Goal: Task Accomplishment & Management: Use online tool/utility

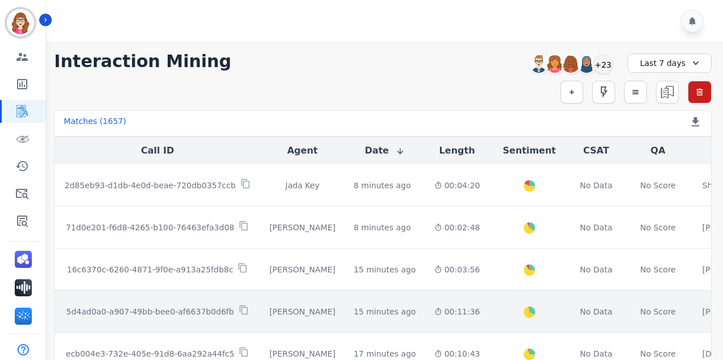
click at [184, 306] on p "5d4ad0a0-a907-49bb-bee0-af6637b0d6fb" at bounding box center [150, 311] width 168 height 11
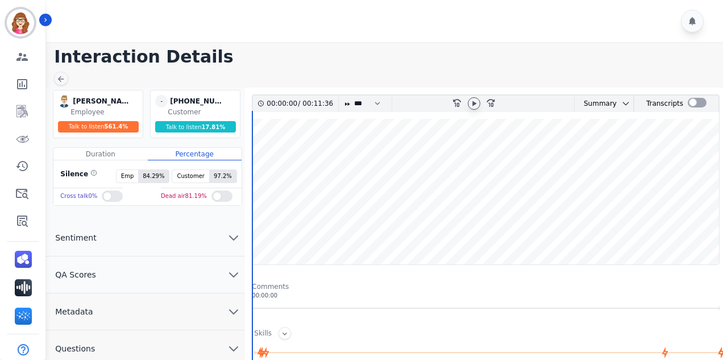
click at [477, 104] on icon at bounding box center [474, 103] width 9 height 9
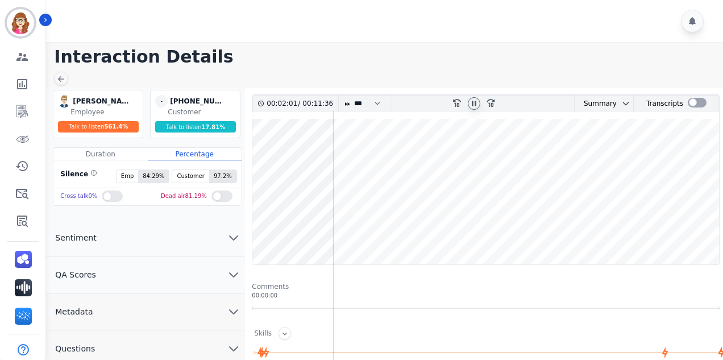
click at [415, 159] on wave at bounding box center [486, 192] width 467 height 146
click at [460, 142] on wave at bounding box center [486, 192] width 467 height 146
click at [484, 136] on wave at bounding box center [486, 192] width 467 height 146
click at [546, 155] on wave at bounding box center [486, 192] width 467 height 146
click at [576, 151] on wave at bounding box center [486, 192] width 467 height 146
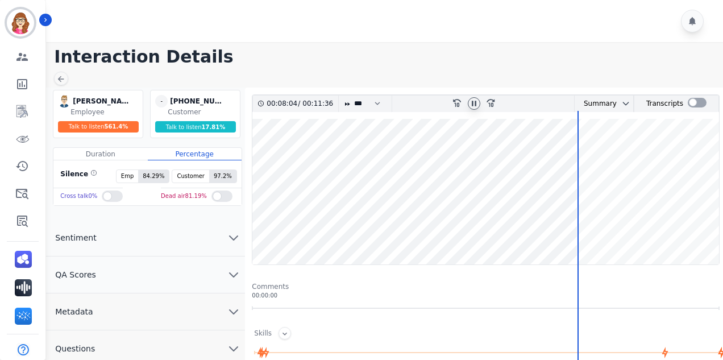
click at [593, 150] on wave at bounding box center [486, 192] width 467 height 146
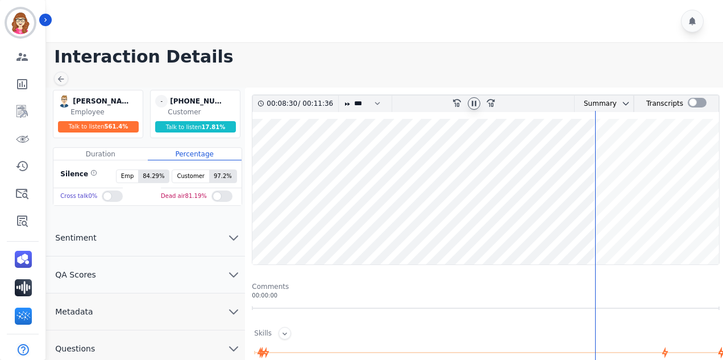
click at [606, 150] on wave at bounding box center [486, 192] width 467 height 146
click at [659, 151] on wave at bounding box center [486, 192] width 467 height 146
click at [639, 121] on wave at bounding box center [486, 192] width 467 height 146
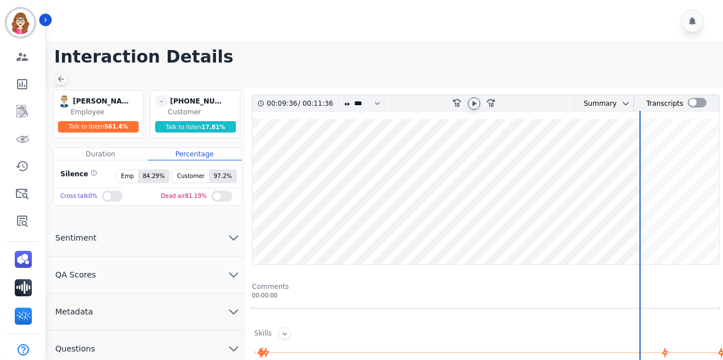
click at [62, 77] on icon at bounding box center [60, 79] width 9 height 9
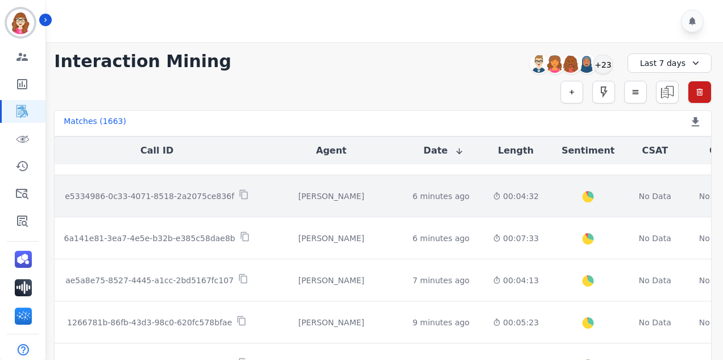
scroll to position [57, 0]
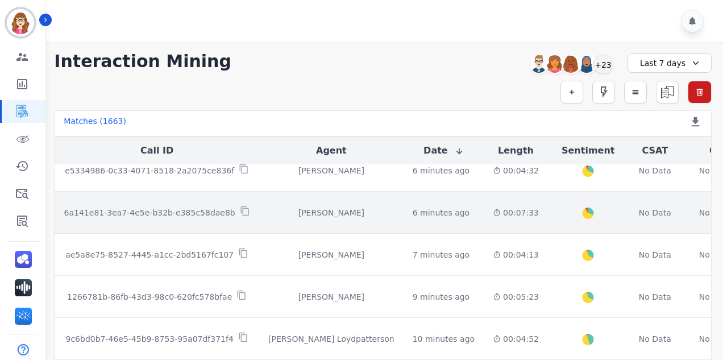
click at [158, 213] on p "6a141e81-3ea7-4e5e-b32b-e385c58dae8b" at bounding box center [149, 212] width 171 height 11
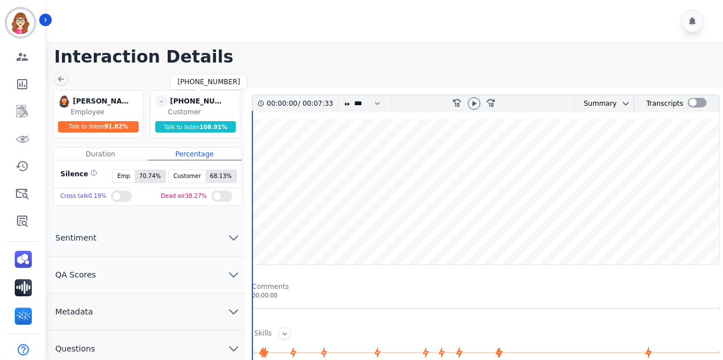
drag, startPoint x: 217, startPoint y: 92, endPoint x: 215, endPoint y: 97, distance: 6.1
click at [215, 97] on div "- +12108071153 +12108071153 Customer Talk to listen 108.91 %" at bounding box center [195, 114] width 90 height 48
click at [223, 98] on div "[PHONE_NUMBER]" at bounding box center [198, 101] width 57 height 13
drag, startPoint x: 222, startPoint y: 100, endPoint x: 180, endPoint y: 100, distance: 42.1
click at [180, 100] on div "[PHONE_NUMBER]" at bounding box center [198, 101] width 57 height 13
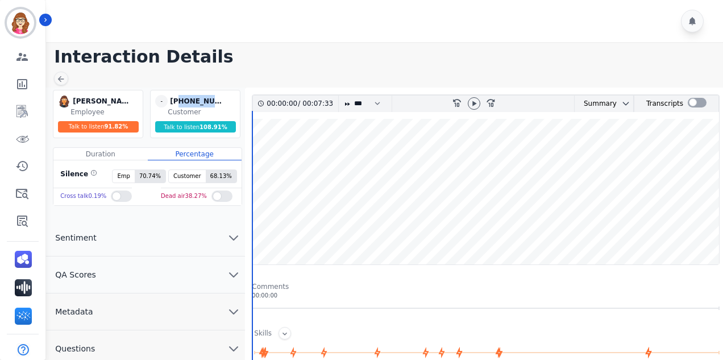
copy div "2108071153"
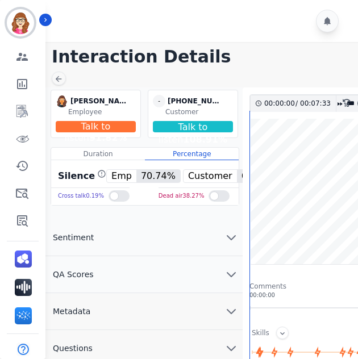
click at [239, 77] on main "Interaction Details Tabytha Garcia Tabytha Garcia Employee Talk to listen 91.82…" at bounding box center [199, 348] width 318 height 612
drag, startPoint x: 362, startPoint y: 212, endPoint x: 251, endPoint y: 143, distance: 130.7
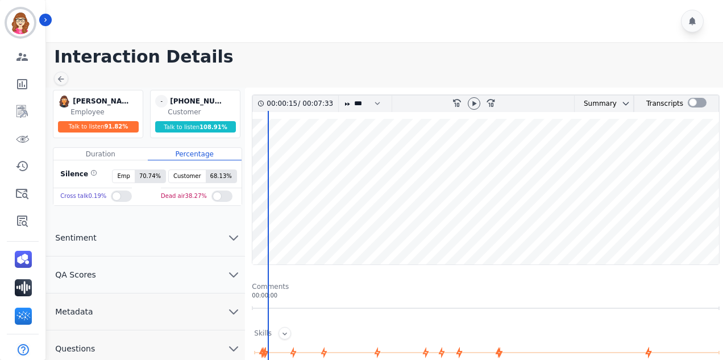
click at [254, 212] on wave at bounding box center [486, 192] width 467 height 146
click at [477, 104] on icon at bounding box center [474, 103] width 9 height 9
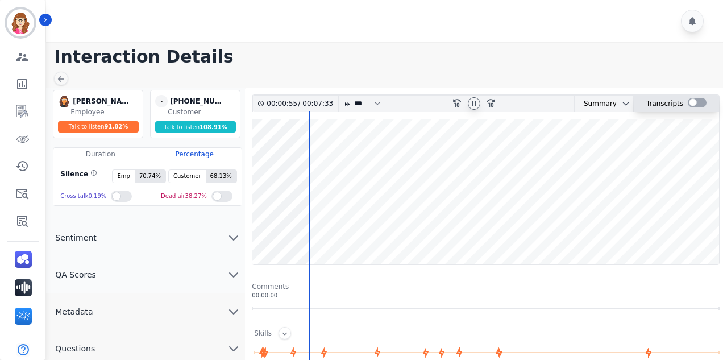
click at [691, 96] on div at bounding box center [697, 104] width 19 height 16
click at [691, 97] on div at bounding box center [697, 104] width 19 height 16
click at [696, 105] on div at bounding box center [697, 103] width 19 height 10
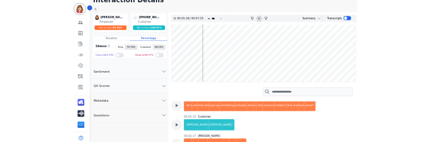
scroll to position [967, 0]
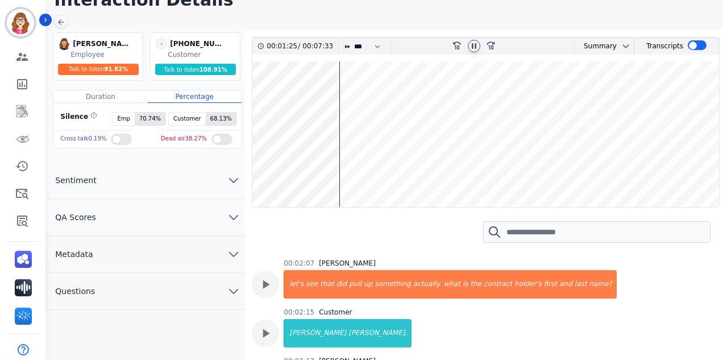
drag, startPoint x: 526, startPoint y: 326, endPoint x: 569, endPoint y: 332, distance: 43.6
click at [398, 250] on div "460 -793 -141." at bounding box center [341, 235] width 114 height 28
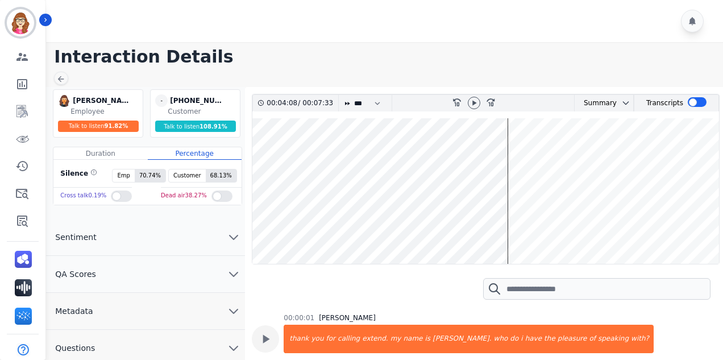
scroll to position [967, 0]
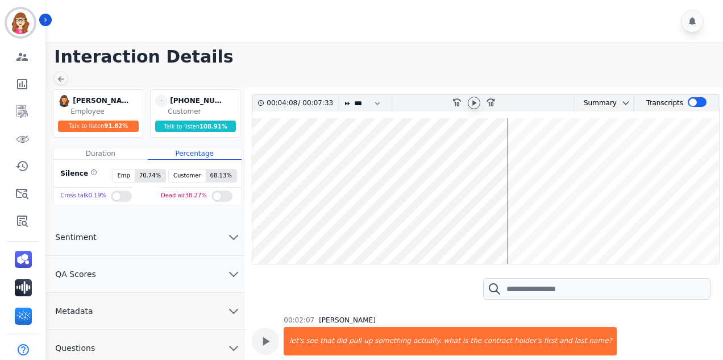
click at [478, 104] on icon at bounding box center [474, 102] width 9 height 9
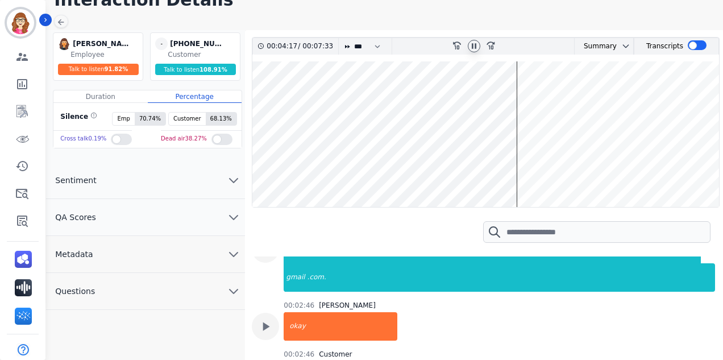
scroll to position [1649, 0]
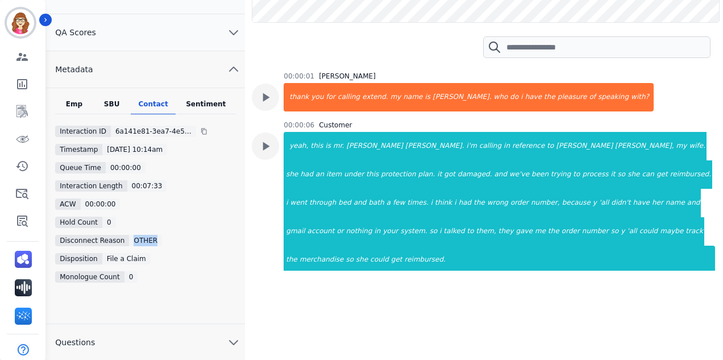
scroll to position [1649, 0]
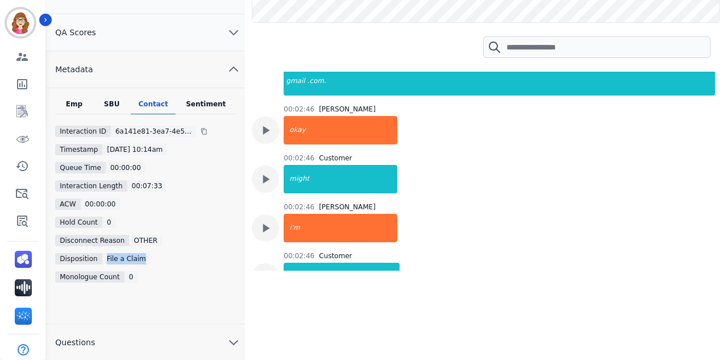
drag, startPoint x: 139, startPoint y: 254, endPoint x: 101, endPoint y: 259, distance: 38.4
click at [102, 259] on div "File a Claim" at bounding box center [126, 258] width 48 height 11
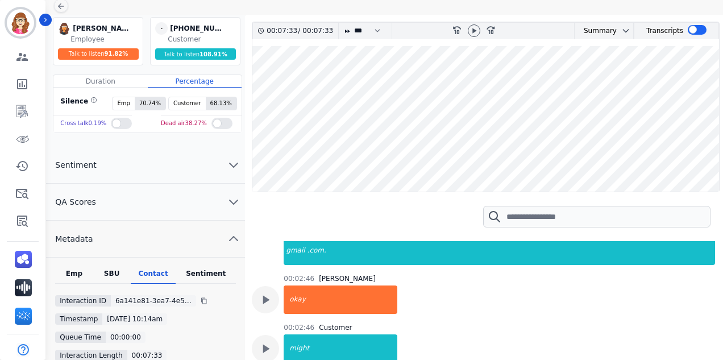
scroll to position [72, 0]
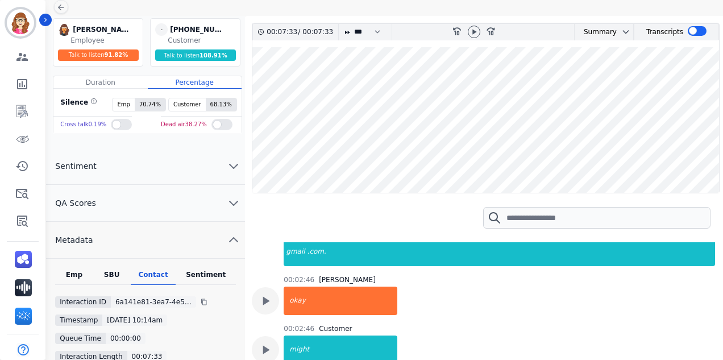
click at [217, 270] on div "Sentiment" at bounding box center [206, 277] width 60 height 15
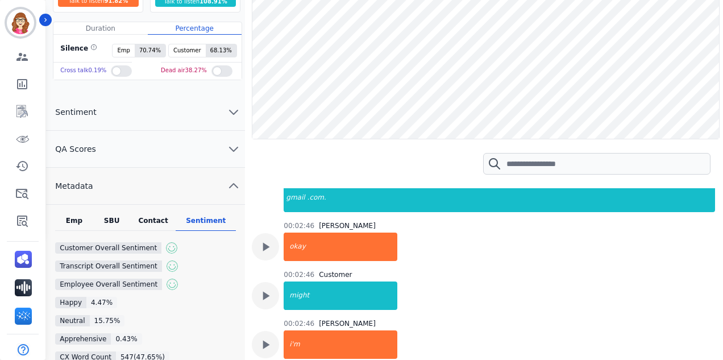
scroll to position [1, 0]
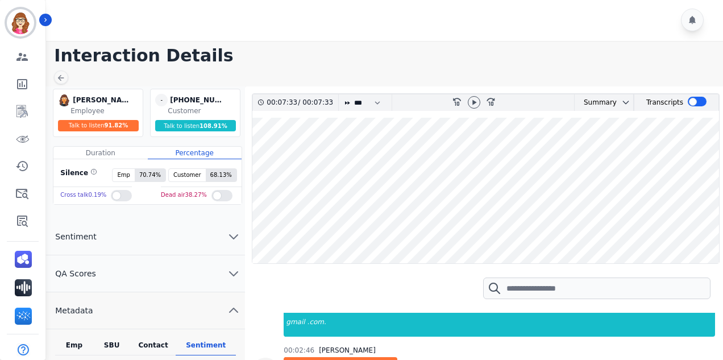
click at [148, 217] on div "Tabytha Garcia Tabytha Garcia Employee Talk to listen 91.82 % - +12108071153 +1…" at bounding box center [145, 189] width 199 height 206
click at [158, 240] on button "Sentiment" at bounding box center [145, 236] width 199 height 37
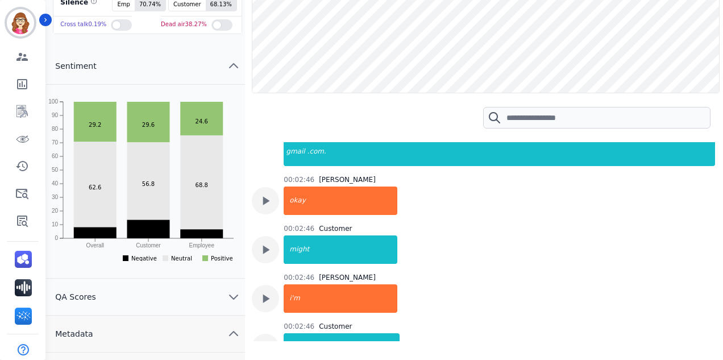
scroll to position [229, 0]
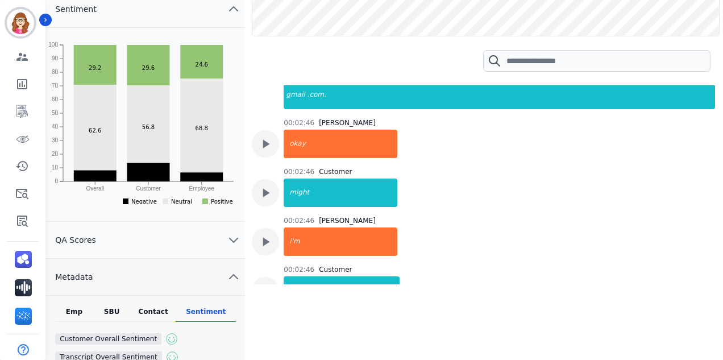
click at [160, 242] on button "QA Scores" at bounding box center [145, 240] width 199 height 37
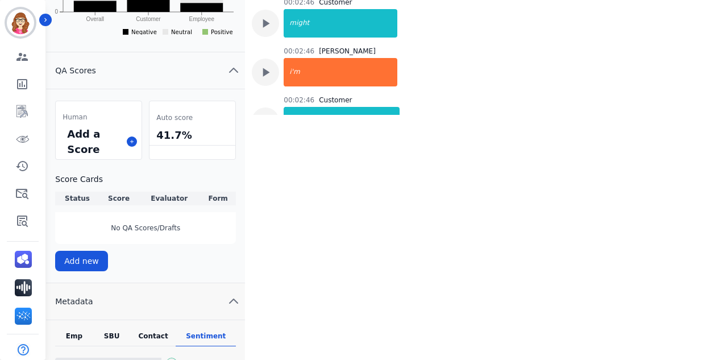
scroll to position [399, 0]
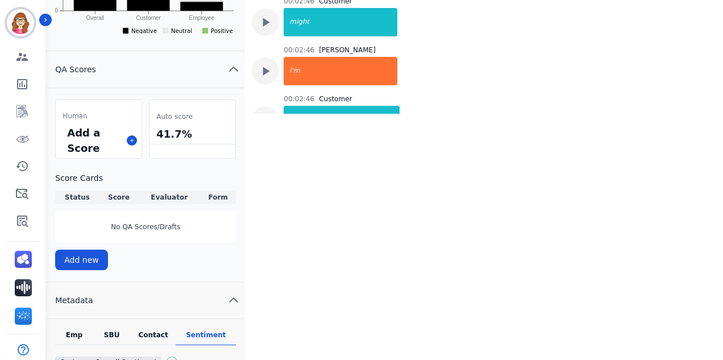
click at [83, 193] on th "Status" at bounding box center [77, 198] width 44 height 14
click at [77, 196] on th "Status" at bounding box center [77, 198] width 44 height 14
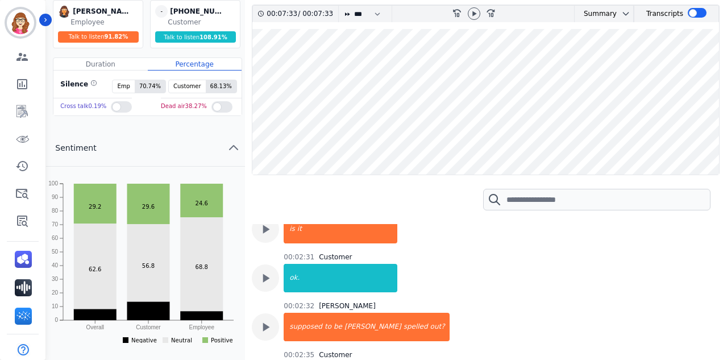
scroll to position [58, 0]
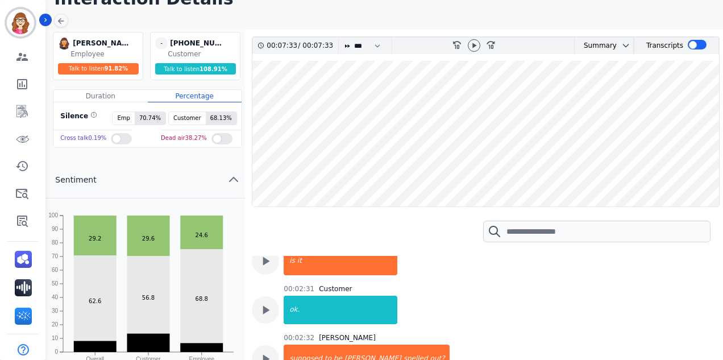
click at [230, 178] on icon "chevron up" at bounding box center [234, 180] width 14 height 14
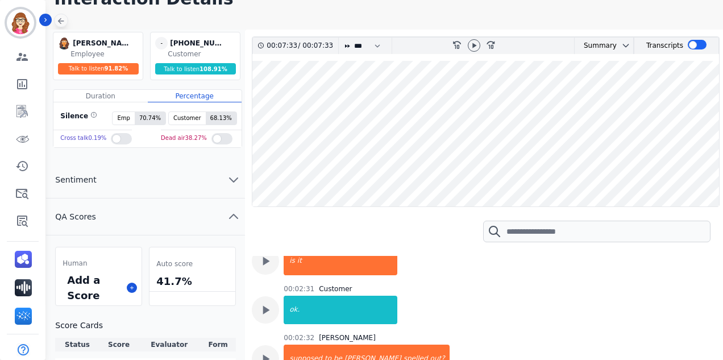
click at [63, 20] on icon at bounding box center [60, 20] width 9 height 9
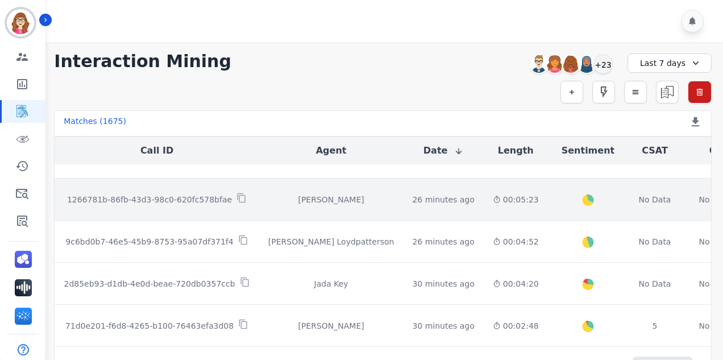
scroll to position [682, 0]
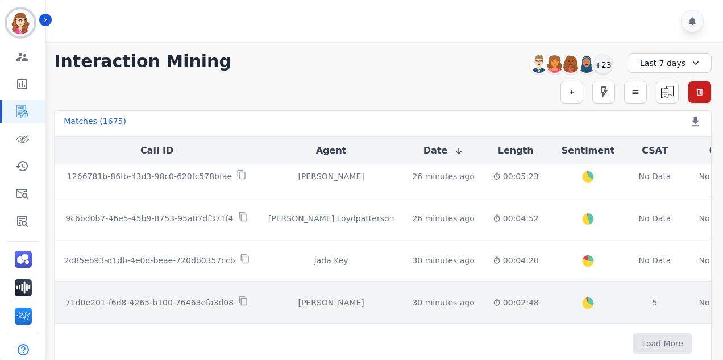
click at [259, 302] on td "Jasmyn Torres" at bounding box center [331, 303] width 144 height 42
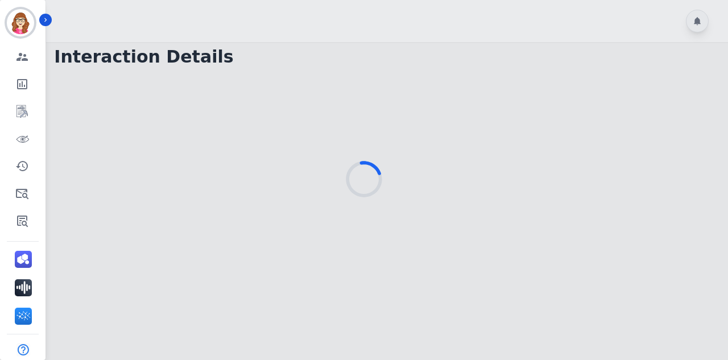
drag, startPoint x: 306, startPoint y: 291, endPoint x: 357, endPoint y: 268, distance: 55.5
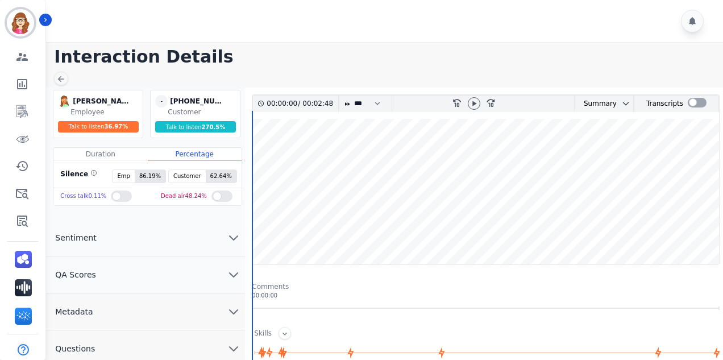
drag, startPoint x: 357, startPoint y: 268, endPoint x: 258, endPoint y: 76, distance: 216.2
click at [258, 76] on main "Interaction Details Jasmyn Torres Jasmyn Torres Employee Talk to listen 36.97 %…" at bounding box center [383, 348] width 681 height 612
click at [478, 102] on icon at bounding box center [474, 103] width 9 height 9
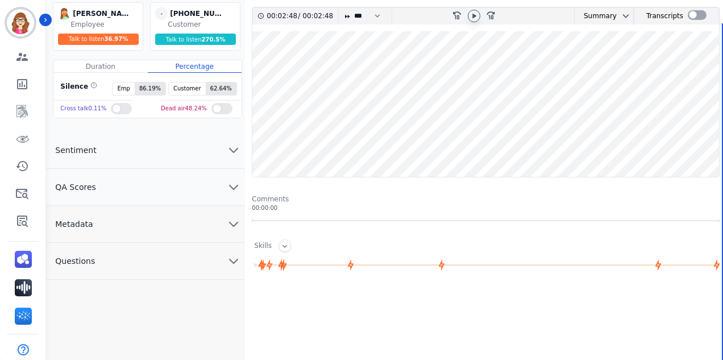
scroll to position [114, 0]
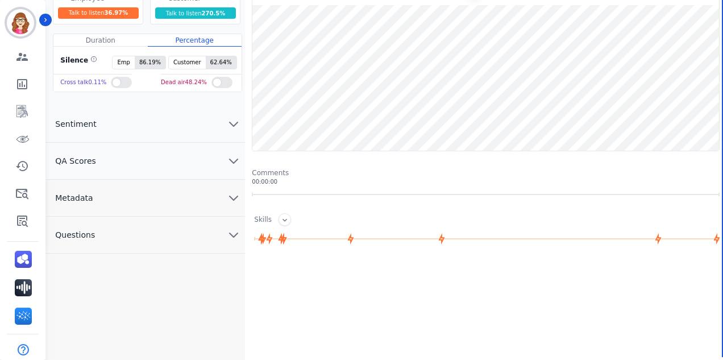
click at [96, 193] on span "Metadata" at bounding box center [74, 197] width 56 height 11
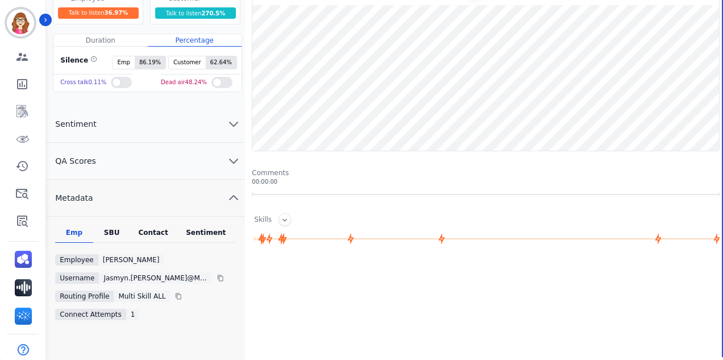
click at [144, 229] on div "Contact" at bounding box center [153, 235] width 45 height 15
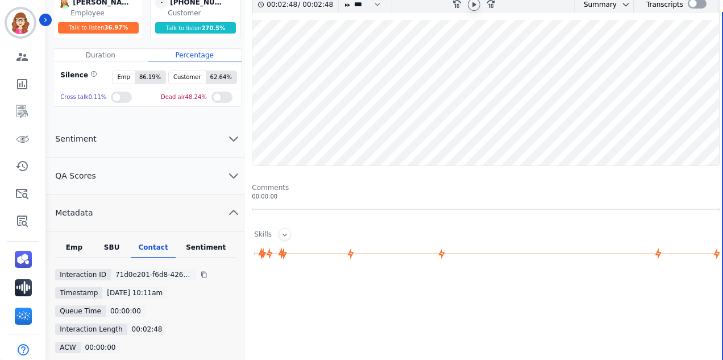
scroll to position [81, 0]
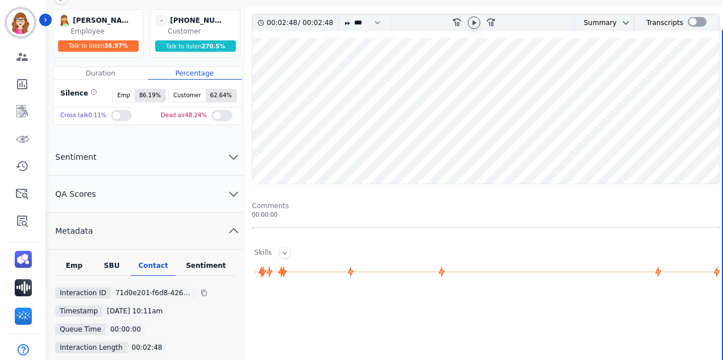
click at [609, 112] on wave at bounding box center [486, 111] width 467 height 146
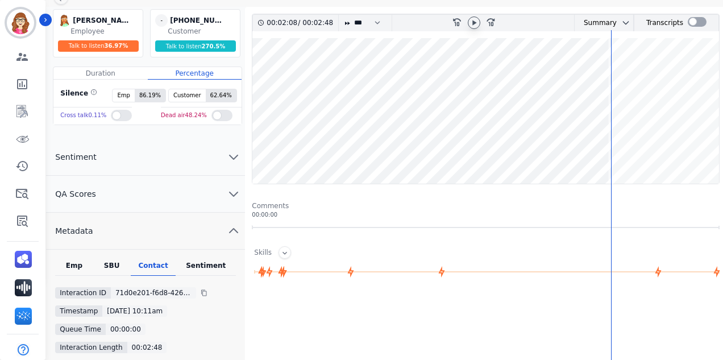
click at [477, 25] on icon at bounding box center [474, 22] width 9 height 9
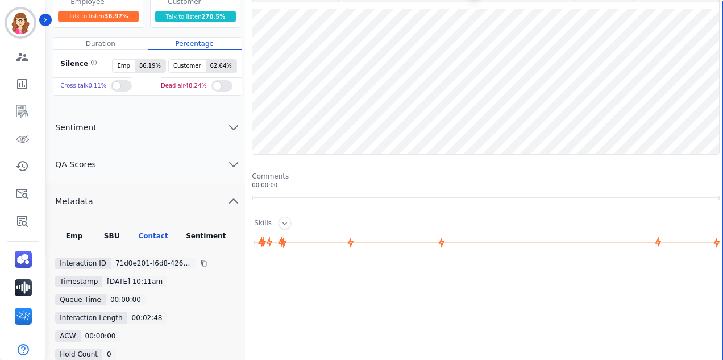
scroll to position [114, 0]
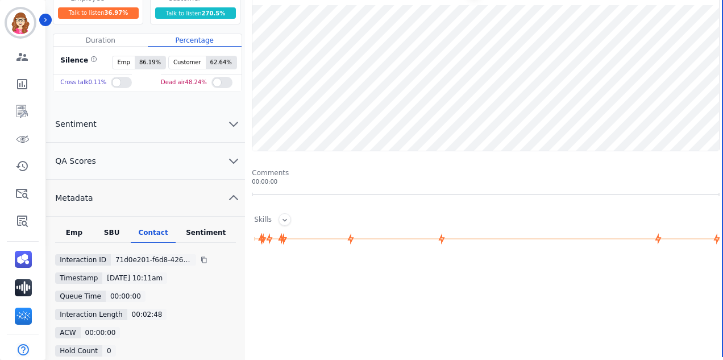
click at [139, 153] on button "QA Scores" at bounding box center [145, 161] width 199 height 37
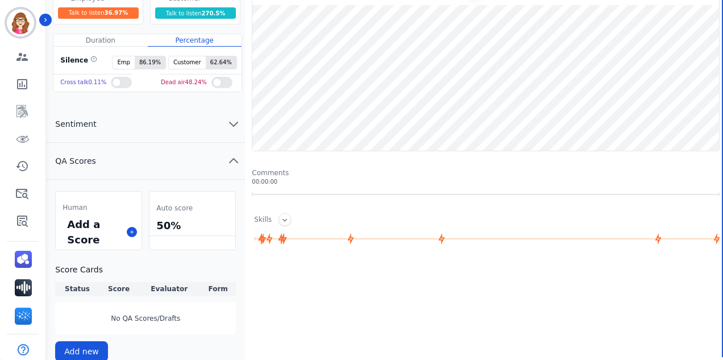
click at [378, 258] on div "00:02:48 / 00:02:48 * * * **** * *** * **** rewind-10 fast-forward-10 Summary A…" at bounding box center [486, 236] width 468 height 510
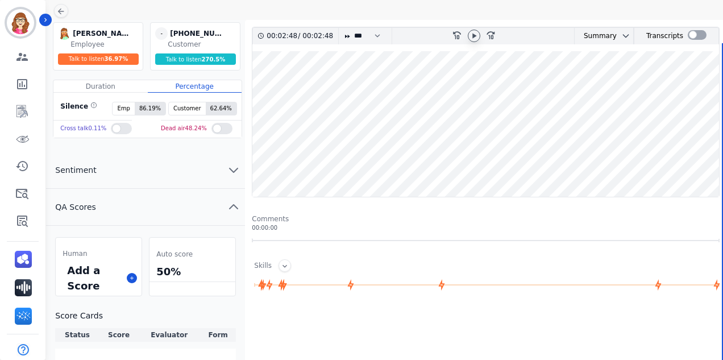
scroll to position [0, 0]
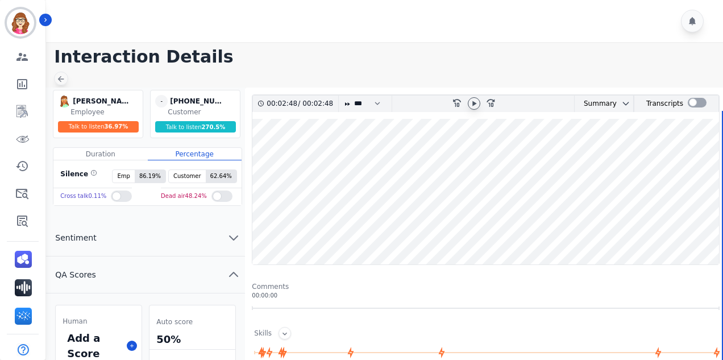
click at [58, 77] on icon at bounding box center [60, 79] width 9 height 9
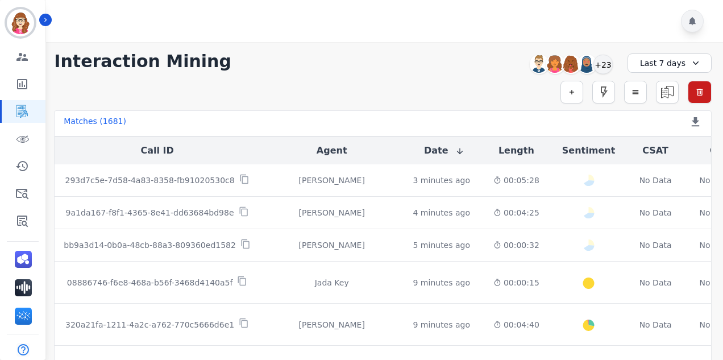
click at [692, 23] on icon at bounding box center [692, 21] width 7 height 8
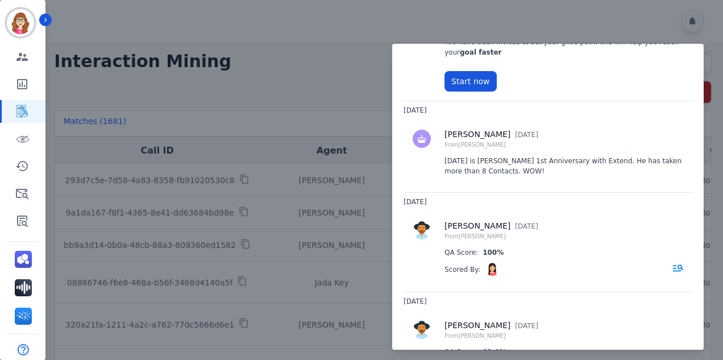
scroll to position [114, 0]
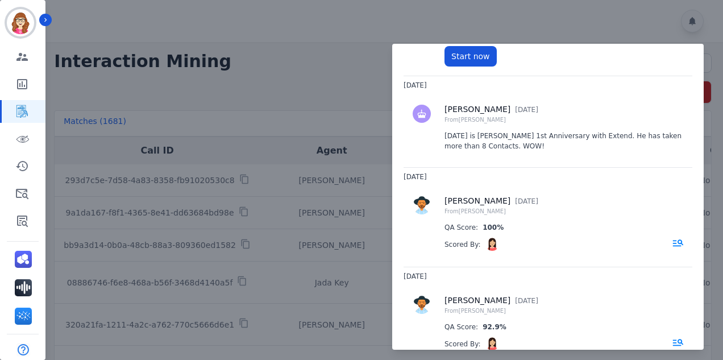
click at [513, 221] on div "Stephany Delosh 7 months ago From Stephany Delosh QA Score: 100% Scored By: Ele…" at bounding box center [548, 226] width 289 height 81
click at [475, 200] on p "[PERSON_NAME]" at bounding box center [478, 201] width 66 height 12
click at [672, 239] on icon at bounding box center [677, 242] width 11 height 11
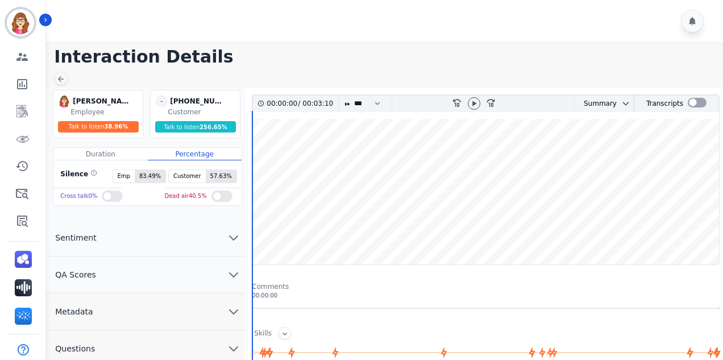
click at [478, 108] on div at bounding box center [474, 104] width 17 height 16
click at [474, 102] on icon at bounding box center [475, 103] width 4 height 5
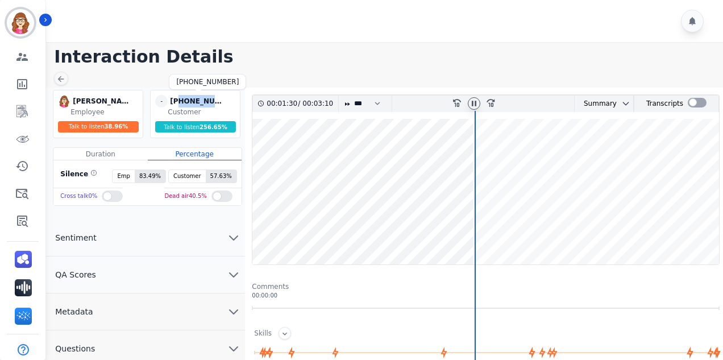
drag, startPoint x: 220, startPoint y: 102, endPoint x: 180, endPoint y: 96, distance: 40.2
click at [180, 96] on div "+13192902678" at bounding box center [198, 101] width 57 height 13
copy div "3192902678"
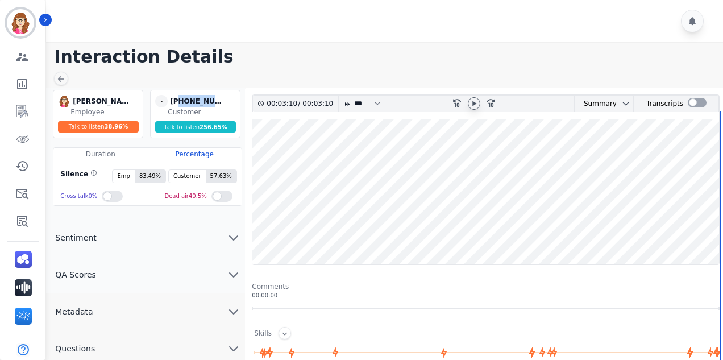
click at [186, 359] on button "Questions" at bounding box center [145, 348] width 199 height 37
click at [99, 283] on button "QA Scores" at bounding box center [145, 274] width 199 height 37
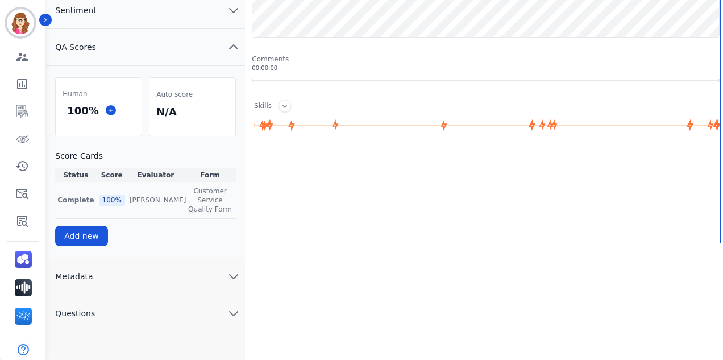
scroll to position [251, 0]
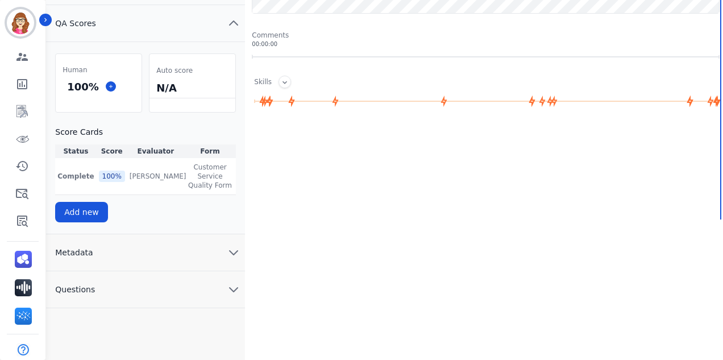
click at [128, 250] on button "Metadata" at bounding box center [145, 252] width 199 height 37
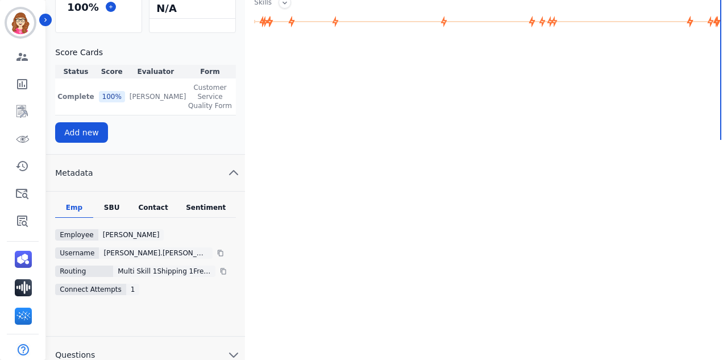
scroll to position [334, 0]
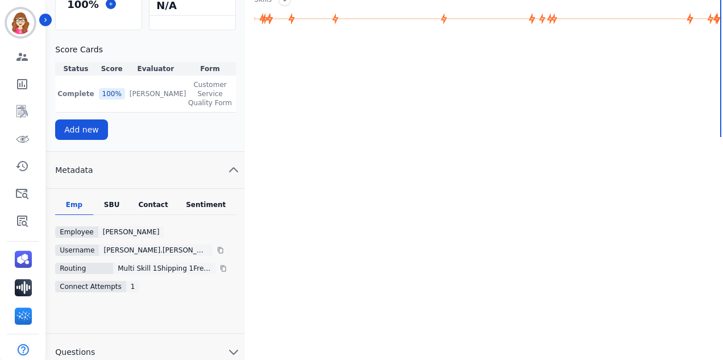
click at [151, 200] on div "Contact" at bounding box center [153, 207] width 45 height 15
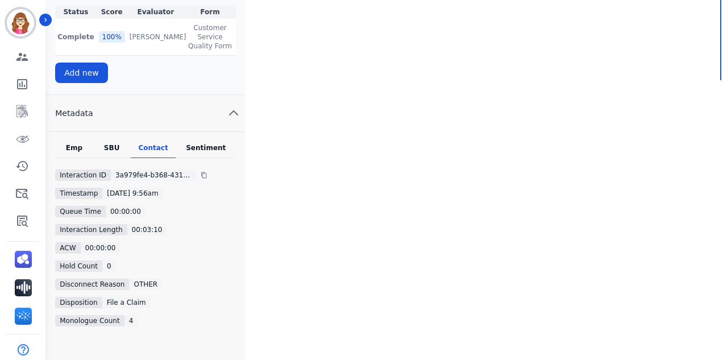
scroll to position [425, 0]
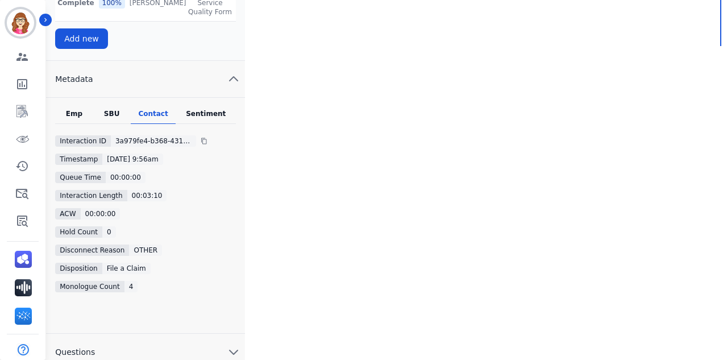
click at [223, 98] on div "Emp SBU Contact Sentiment Interaction ID 3a979fe4-b368-4319-b3f9-57afe9ed87fd T…" at bounding box center [145, 216] width 199 height 236
click at [212, 109] on div "Sentiment" at bounding box center [206, 116] width 60 height 15
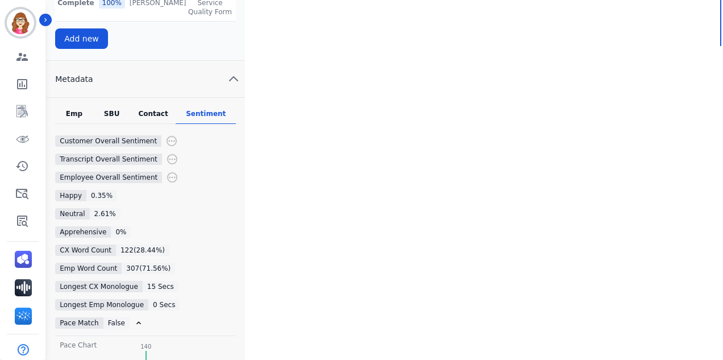
click at [78, 109] on div "Emp" at bounding box center [74, 116] width 38 height 15
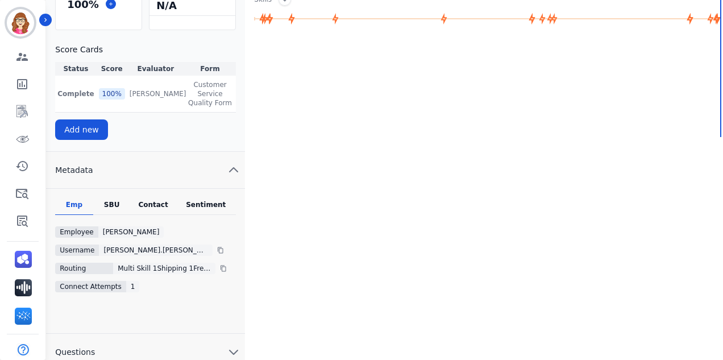
click at [111, 200] on div "SBU" at bounding box center [112, 207] width 38 height 15
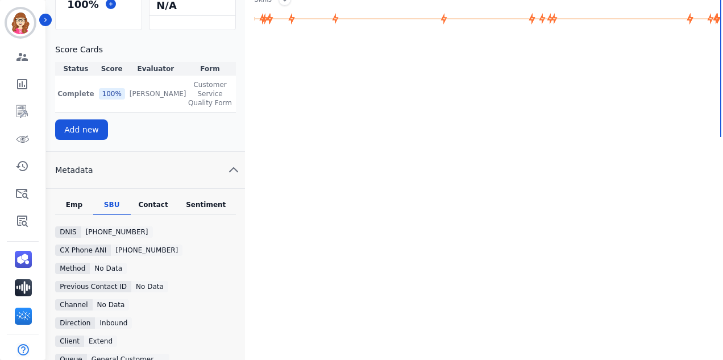
scroll to position [425, 0]
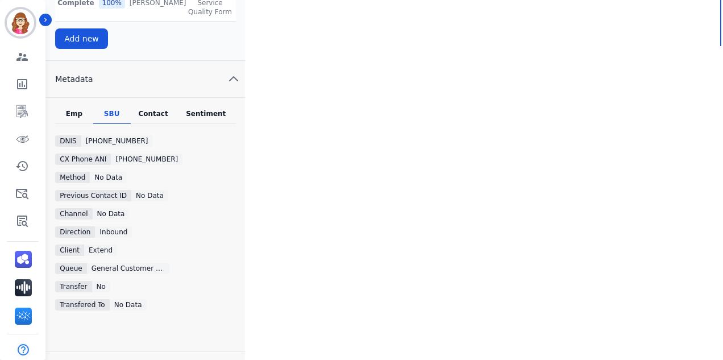
click at [150, 109] on div "Contact" at bounding box center [153, 116] width 45 height 15
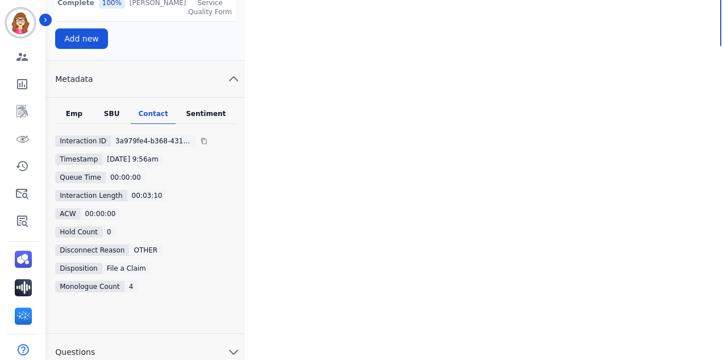
click at [211, 109] on div "Sentiment" at bounding box center [206, 116] width 60 height 15
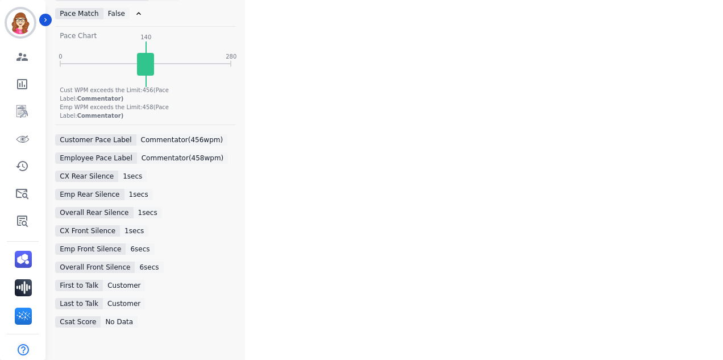
scroll to position [752, 0]
